Goal: Task Accomplishment & Management: Complete application form

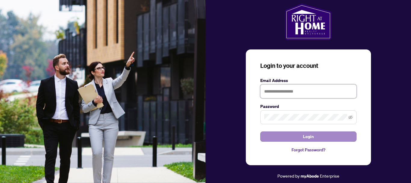
type input "**********"
click at [309, 137] on span "Login" at bounding box center [308, 137] width 11 height 10
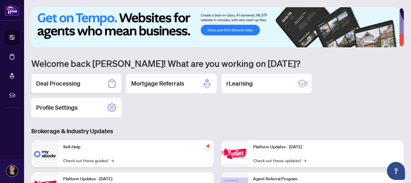
click at [75, 81] on h2 "Deal Processing" at bounding box center [58, 83] width 44 height 8
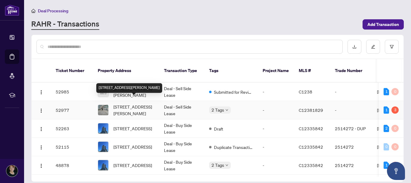
click at [134, 103] on span "[STREET_ADDRESS][PERSON_NAME]" at bounding box center [134, 109] width 41 height 13
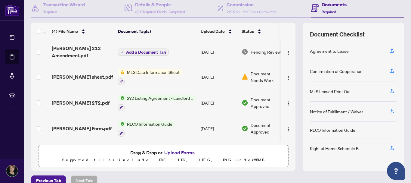
scroll to position [69, 0]
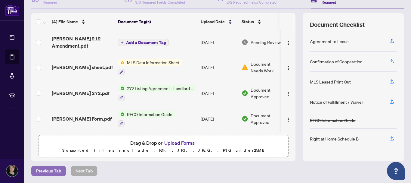
click at [48, 171] on span "Previous Tab" at bounding box center [48, 171] width 25 height 10
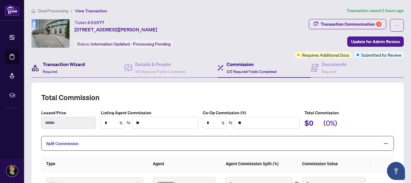
click at [61, 65] on h4 "Transaction Wizard" at bounding box center [64, 64] width 42 height 7
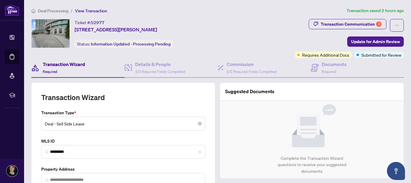
type input "**********"
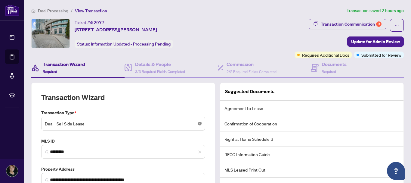
click at [198, 123] on body "**********" at bounding box center [205, 91] width 411 height 183
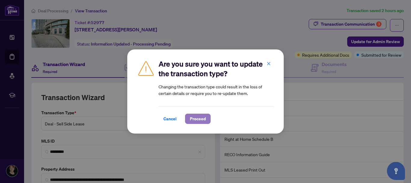
click at [196, 118] on span "Proceed" at bounding box center [198, 119] width 16 height 10
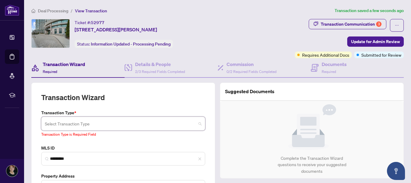
click at [197, 123] on span at bounding box center [123, 123] width 157 height 11
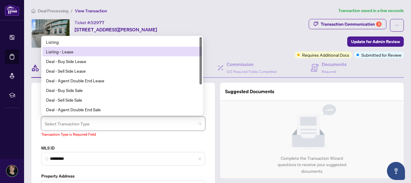
click at [65, 50] on div "Listing - Lease" at bounding box center [122, 51] width 152 height 7
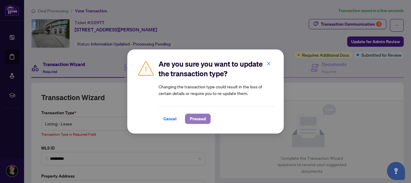
click at [202, 117] on span "Proceed" at bounding box center [198, 119] width 16 height 10
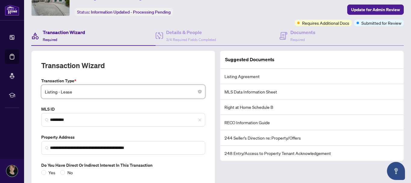
scroll to position [57, 0]
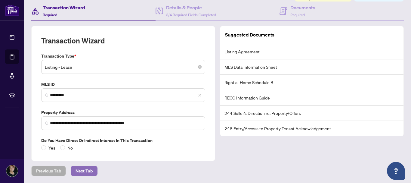
click at [83, 170] on span "Next Tab" at bounding box center [84, 171] width 17 height 10
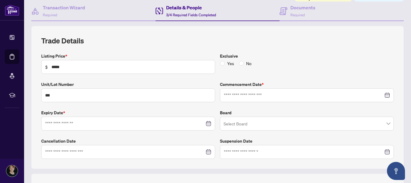
type input "**********"
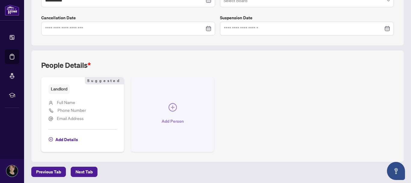
scroll to position [181, 0]
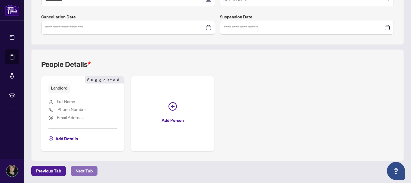
click at [84, 169] on span "Next Tab" at bounding box center [84, 171] width 17 height 10
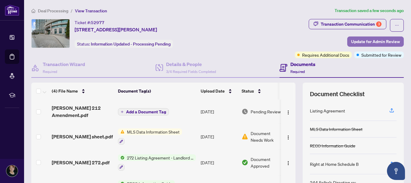
click at [374, 42] on span "Update for Admin Review" at bounding box center [375, 42] width 49 height 10
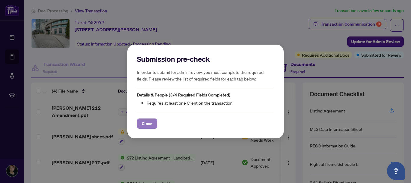
click at [149, 123] on span "Close" at bounding box center [147, 124] width 11 height 10
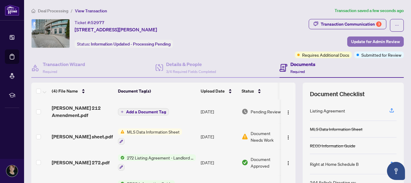
click at [360, 41] on span "Update for Admin Review" at bounding box center [375, 42] width 49 height 10
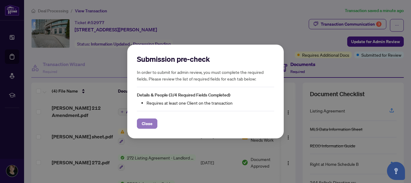
click at [147, 124] on span "Close" at bounding box center [147, 124] width 11 height 10
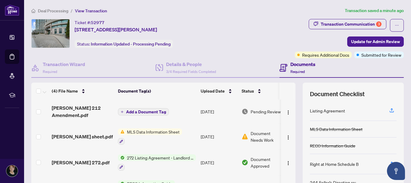
scroll to position [2, 0]
click at [141, 130] on span "MLS Data Information Sheet" at bounding box center [154, 131] width 58 height 7
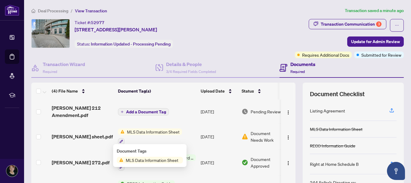
click at [140, 160] on span "MLS Data Information Sheet" at bounding box center [152, 160] width 58 height 7
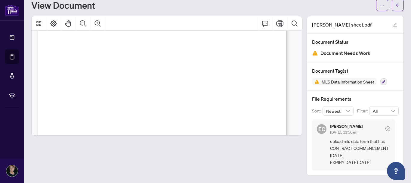
scroll to position [181, 0]
drag, startPoint x: 178, startPoint y: 81, endPoint x: 255, endPoint y: 87, distance: 77.6
click at [241, 103] on span "90+ days" at bounding box center [235, 105] width 12 height 4
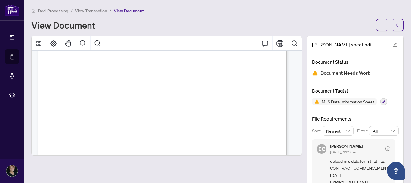
scroll to position [211, 0]
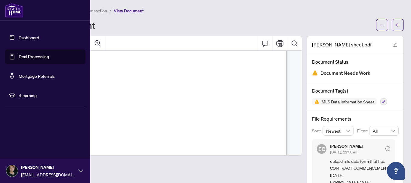
click at [27, 55] on link "Deal Processing" at bounding box center [34, 56] width 30 height 5
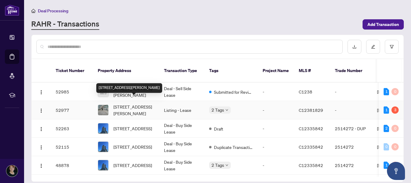
click at [136, 103] on span "[STREET_ADDRESS][PERSON_NAME]" at bounding box center [134, 109] width 41 height 13
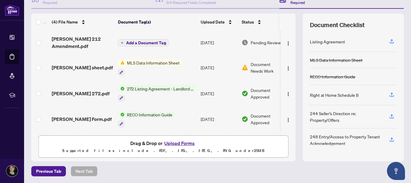
scroll to position [69, 0]
click at [173, 141] on button "Upload Forms" at bounding box center [180, 143] width 34 height 8
click at [176, 142] on button "Upload Forms" at bounding box center [180, 143] width 34 height 8
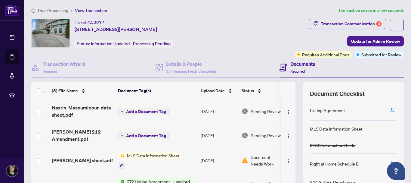
scroll to position [0, 0]
click at [369, 40] on span "Update for Admin Review" at bounding box center [375, 42] width 49 height 10
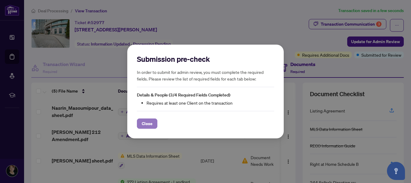
click at [145, 123] on span "Close" at bounding box center [147, 124] width 11 height 10
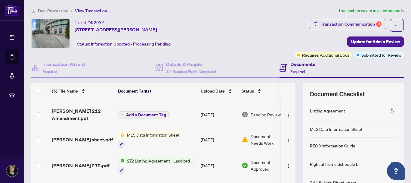
scroll to position [26, 0]
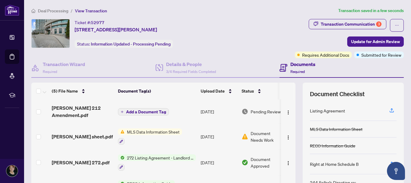
click at [151, 130] on span "MLS Data Information Sheet" at bounding box center [154, 131] width 58 height 7
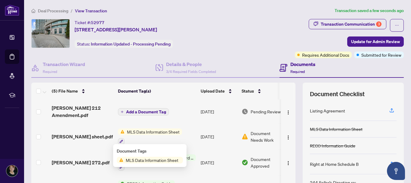
click at [148, 160] on span "MLS Data Information Sheet" at bounding box center [152, 160] width 58 height 7
